Goal: Navigation & Orientation: Find specific page/section

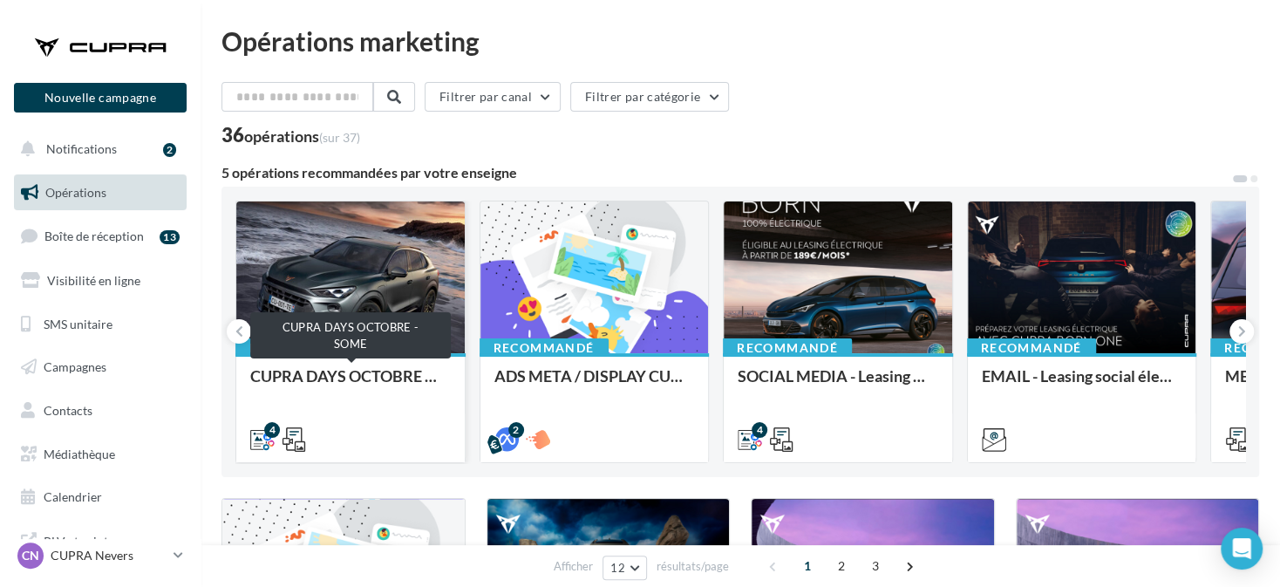
click at [370, 379] on div "CUPRA DAYS OCTOBRE - SOME" at bounding box center [350, 384] width 200 height 35
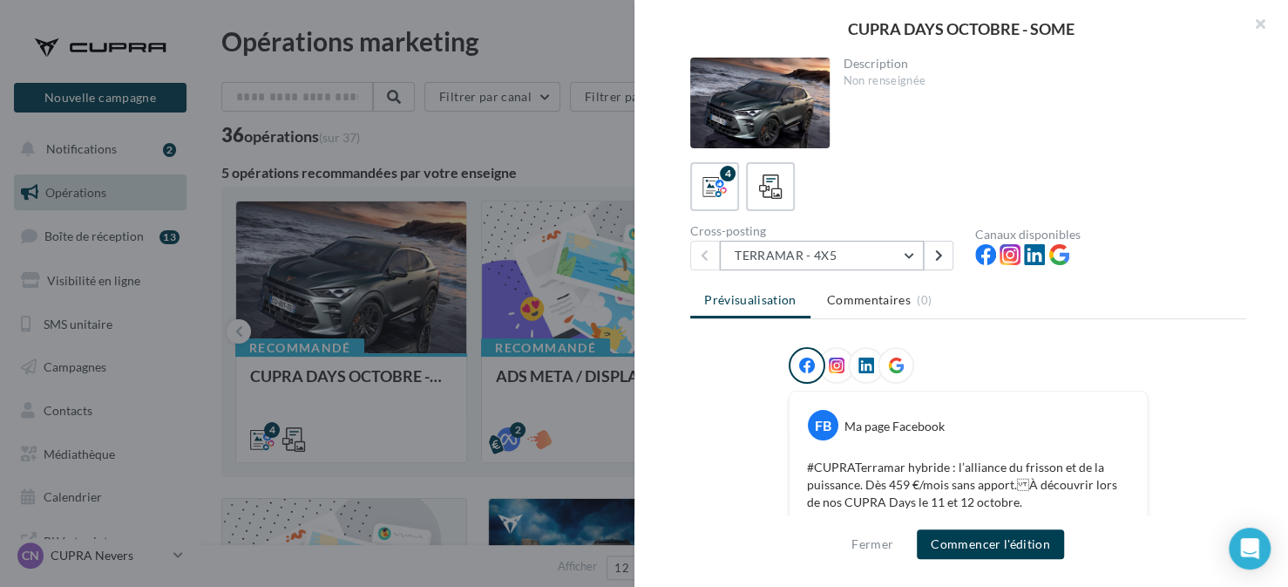
click at [862, 268] on button "TERRAMAR - 4X5" at bounding box center [822, 256] width 204 height 30
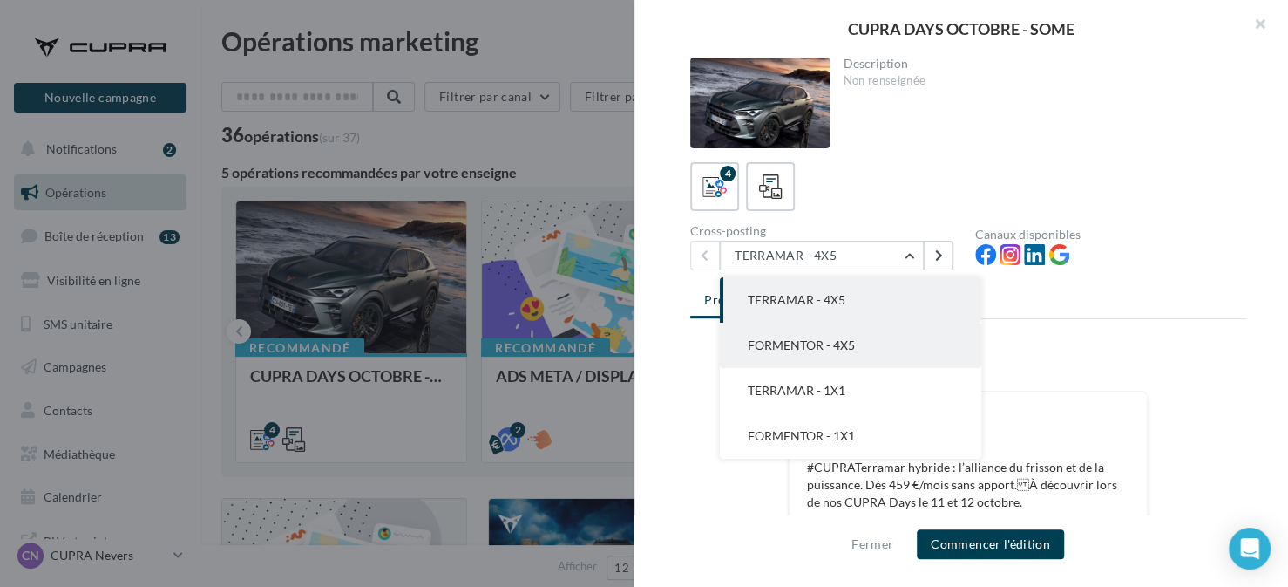
click at [867, 333] on button "FORMENTOR - 4X5" at bounding box center [851, 345] width 262 height 45
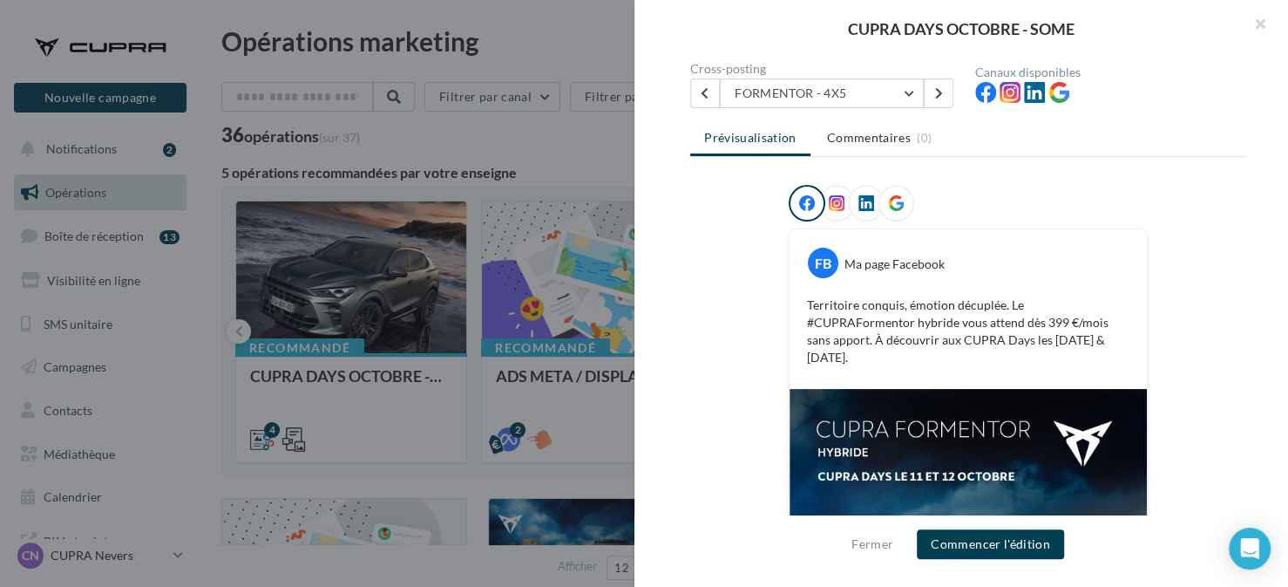
scroll to position [121, 0]
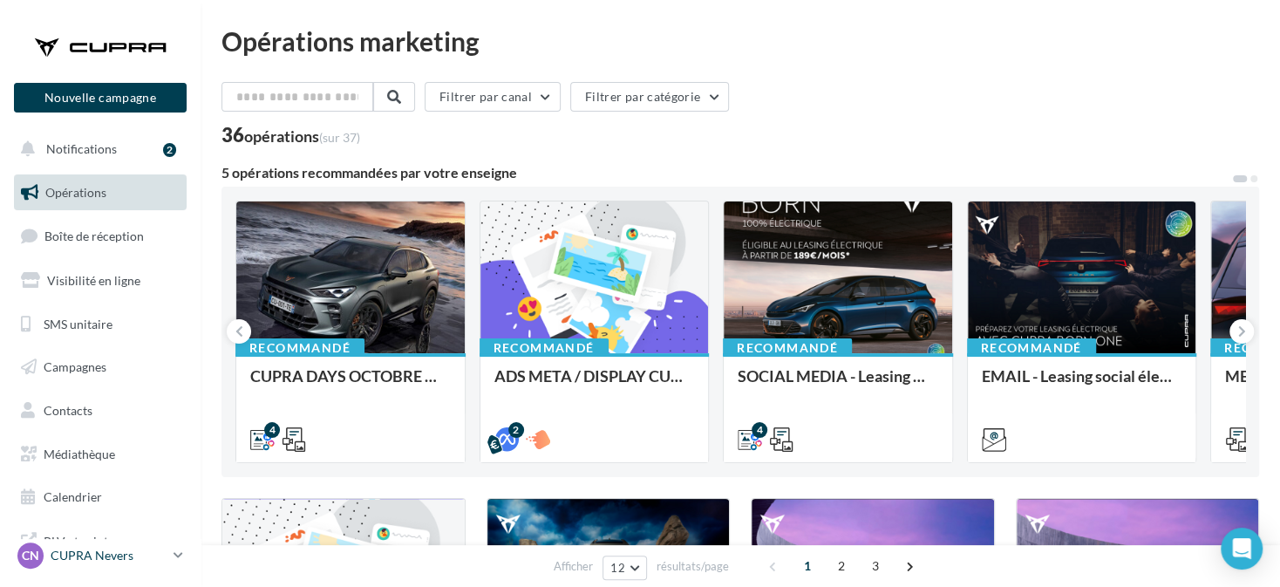
click at [144, 567] on div "CN CUPRA Nevers cupra_nevers" at bounding box center [91, 555] width 149 height 26
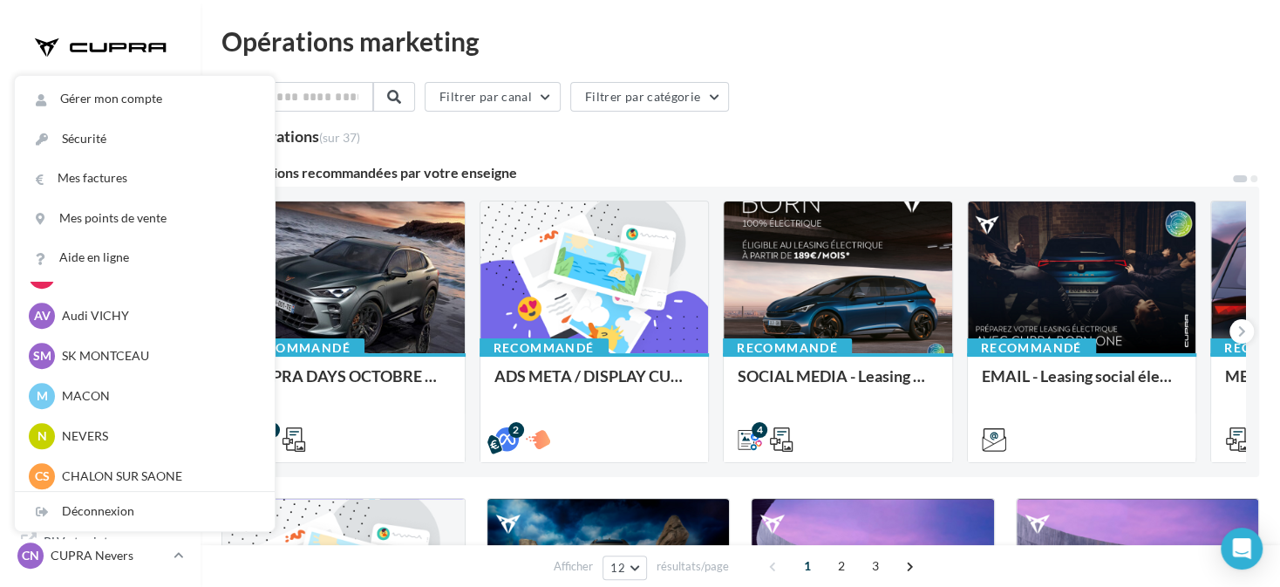
scroll to position [959, 0]
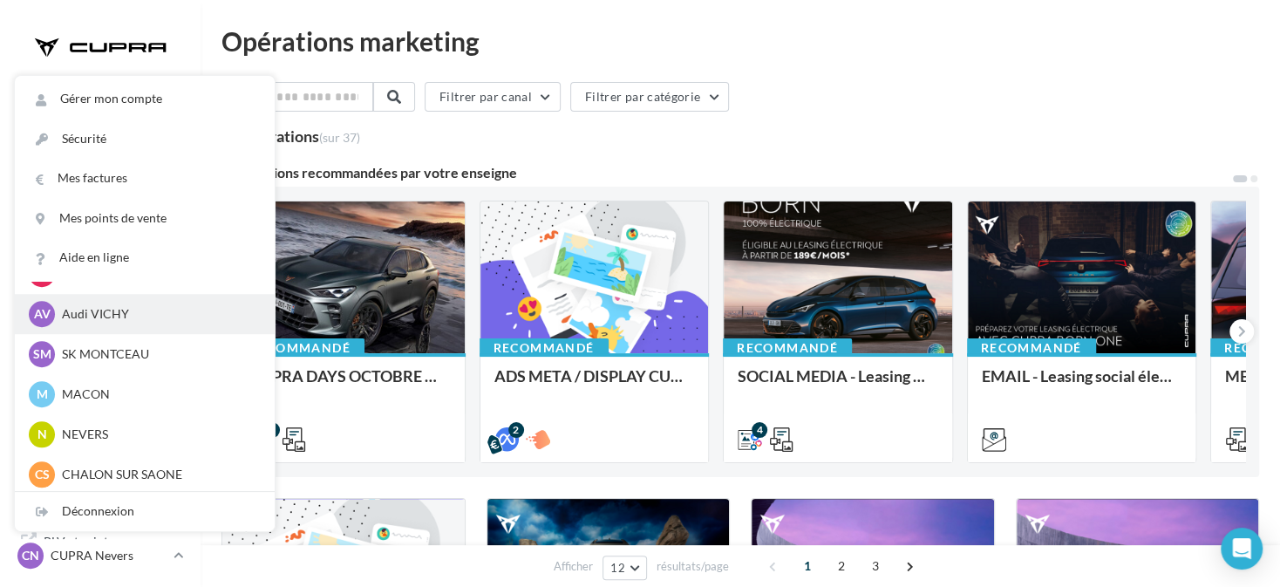
click at [167, 309] on p "Audi VICHY" at bounding box center [158, 313] width 192 height 17
